Goal: Communication & Community: Share content

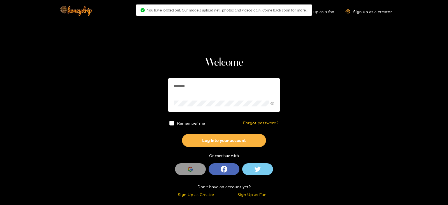
click at [202, 93] on input "********" at bounding box center [224, 86] width 112 height 17
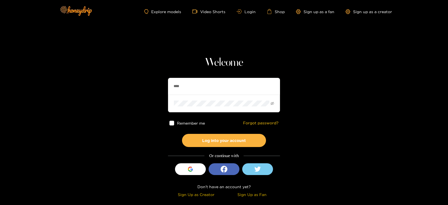
type input "**********"
click at [182, 134] on button "Log into your account" at bounding box center [224, 140] width 84 height 13
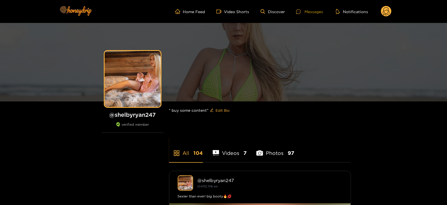
click at [305, 12] on div "Messages" at bounding box center [309, 11] width 27 height 6
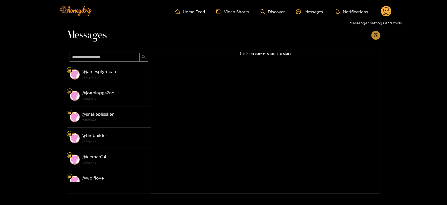
click at [377, 34] on icon "appstore-add" at bounding box center [376, 35] width 4 height 4
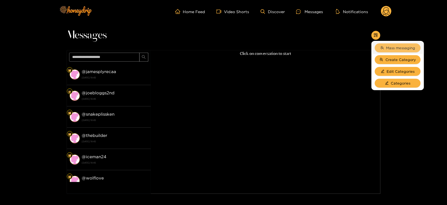
click at [391, 50] on span "Mass messaging" at bounding box center [400, 48] width 29 height 6
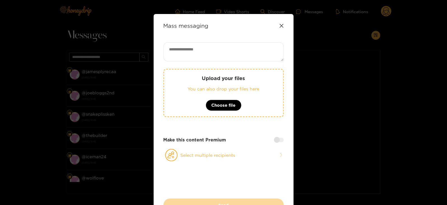
click at [222, 49] on textarea at bounding box center [223, 51] width 120 height 19
type textarea "*"
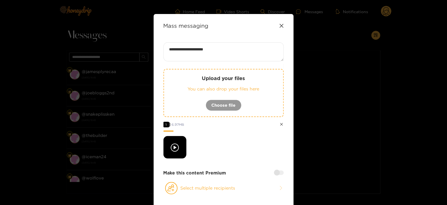
click at [229, 50] on textarea "**********" at bounding box center [223, 51] width 120 height 19
paste textarea "****"
type textarea "**********"
click at [275, 173] on div at bounding box center [279, 172] width 10 height 4
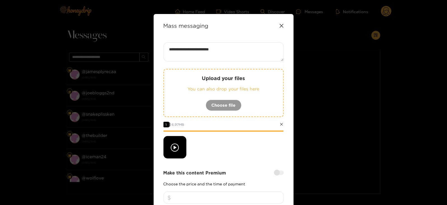
click at [213, 196] on input "number" at bounding box center [223, 197] width 120 height 12
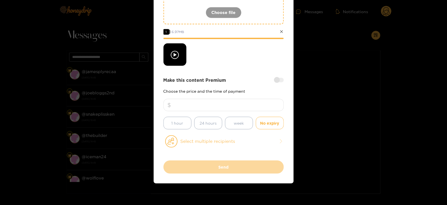
type input "*"
click at [204, 137] on button "Select multiple recipients" at bounding box center [223, 141] width 120 height 13
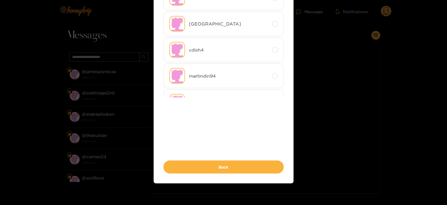
scroll to position [0, 0]
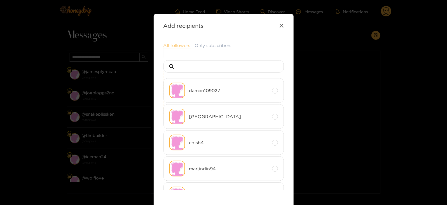
click at [172, 44] on button "All followers" at bounding box center [176, 45] width 27 height 7
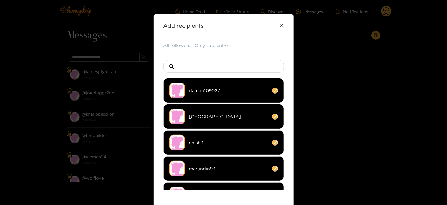
click at [223, 156] on li "martindin94" at bounding box center [223, 168] width 120 height 25
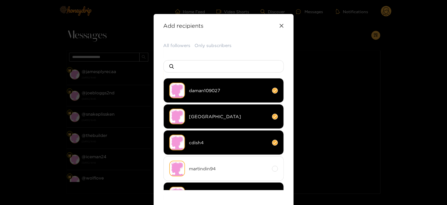
click at [196, 142] on span "cdish4" at bounding box center [228, 142] width 79 height 6
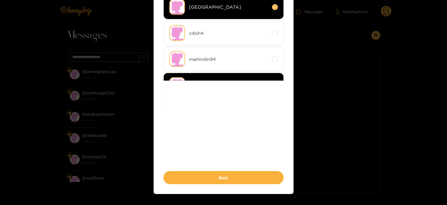
scroll to position [113, 0]
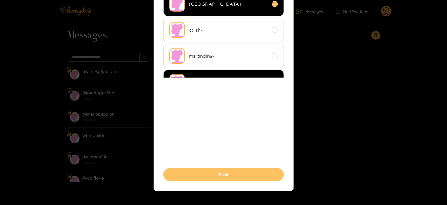
click at [199, 173] on button "Back" at bounding box center [223, 174] width 120 height 13
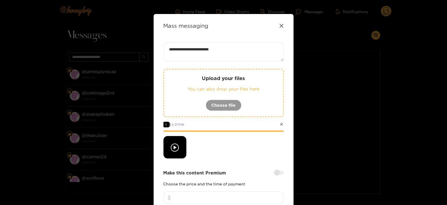
scroll to position [120, 0]
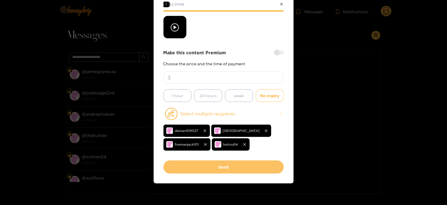
click at [200, 170] on button "Send" at bounding box center [223, 166] width 120 height 13
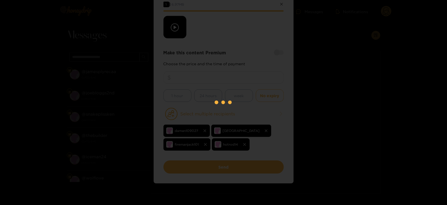
scroll to position [60, 0]
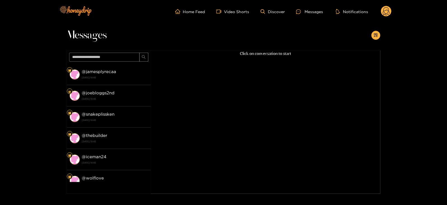
click at [384, 8] on circle at bounding box center [386, 11] width 11 height 11
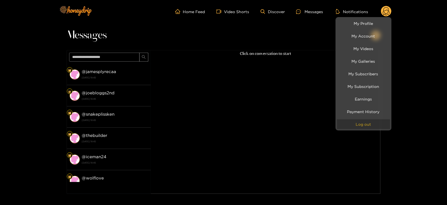
click at [357, 121] on button "Log out" at bounding box center [363, 124] width 53 height 10
